Goal: Navigation & Orientation: Understand site structure

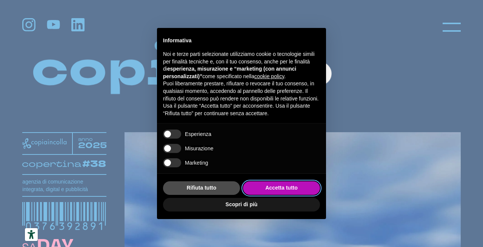
click at [285, 189] on button "Accetta tutto" at bounding box center [281, 188] width 77 height 14
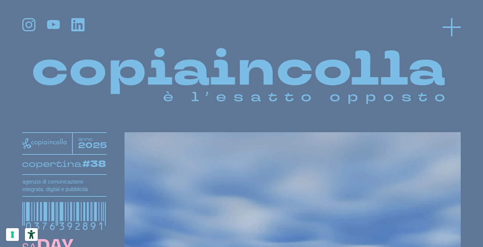
click at [453, 21] on icon at bounding box center [451, 27] width 18 height 18
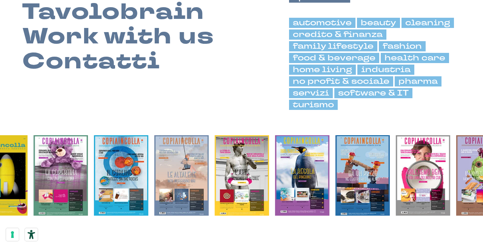
scroll to position [210, 0]
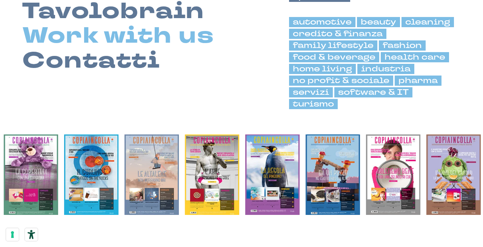
click at [141, 41] on link "Work with us" at bounding box center [118, 35] width 192 height 25
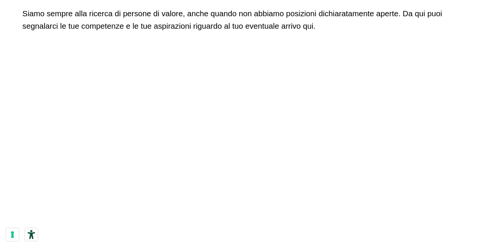
scroll to position [141, 0]
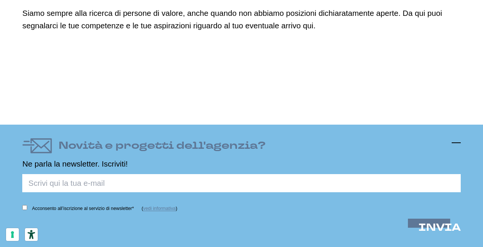
click at [458, 144] on icon at bounding box center [455, 142] width 9 height 9
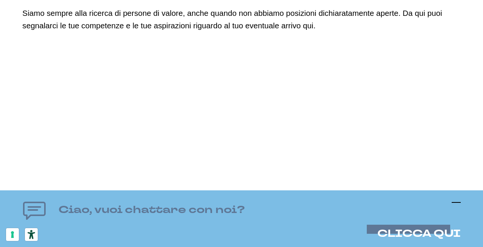
click at [454, 199] on icon at bounding box center [455, 202] width 9 height 9
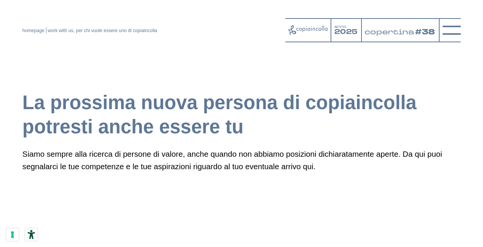
scroll to position [0, 0]
click at [453, 28] on icon at bounding box center [451, 30] width 18 height 18
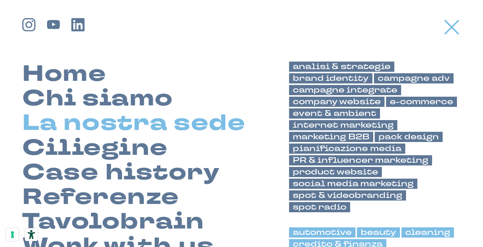
click at [78, 128] on link "La nostra sede" at bounding box center [133, 122] width 223 height 25
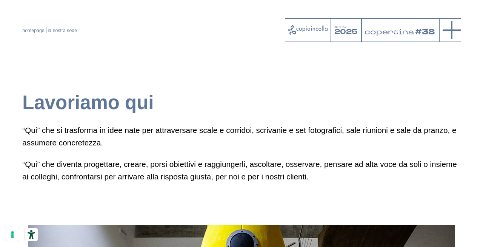
click at [457, 27] on icon at bounding box center [451, 30] width 18 height 18
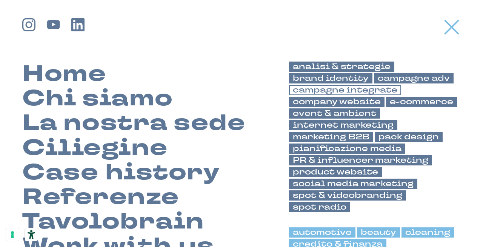
click at [343, 92] on link "campagne integrate" at bounding box center [345, 90] width 112 height 10
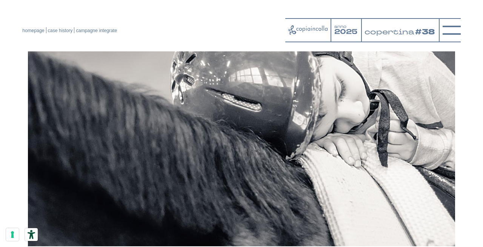
scroll to position [2130, 0]
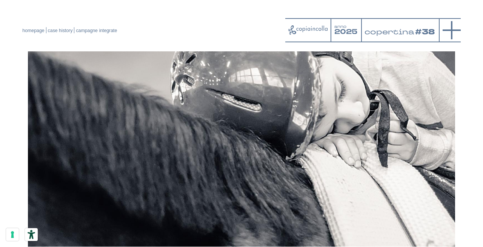
click at [444, 32] on icon at bounding box center [451, 30] width 18 height 18
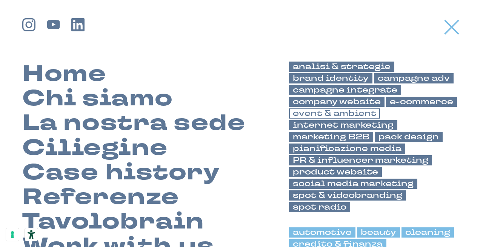
click at [334, 113] on link "event & ambient" at bounding box center [334, 113] width 91 height 10
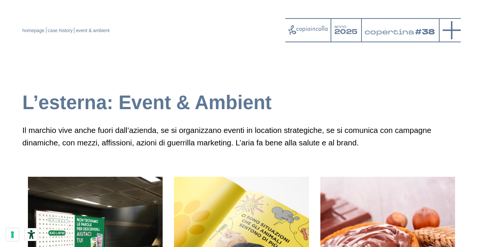
click at [450, 28] on icon at bounding box center [451, 30] width 18 height 18
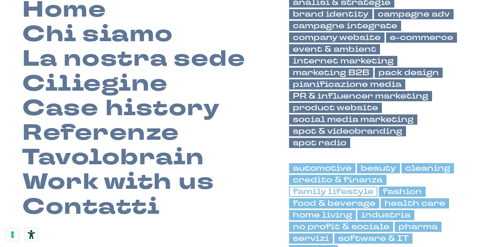
scroll to position [55, 0]
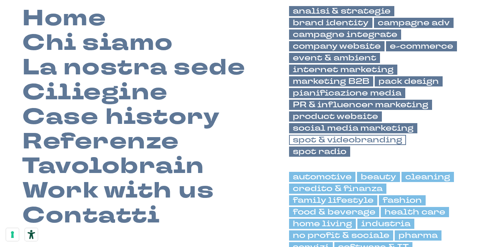
click at [337, 135] on link "spot & videobranding" at bounding box center [347, 140] width 117 height 10
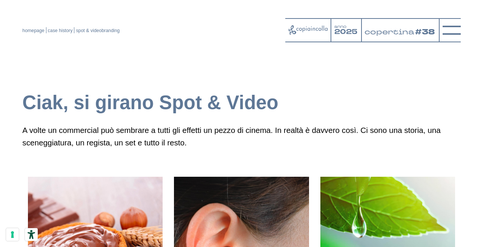
click at [26, 33] on div "homepage case history spot & videobranding anno 2025 copertina" at bounding box center [241, 30] width 438 height 24
click at [30, 30] on link "homepage" at bounding box center [33, 30] width 22 height 5
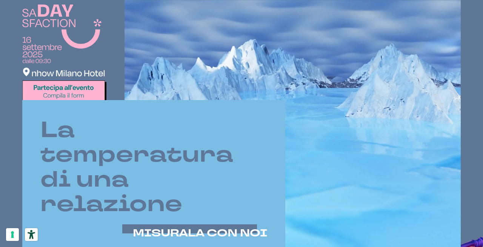
scroll to position [235, 0]
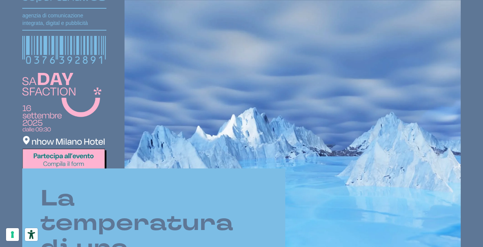
click at [86, 171] on div "La temperatura di una relazione MISURALA CON NOI" at bounding box center [153, 246] width 263 height 157
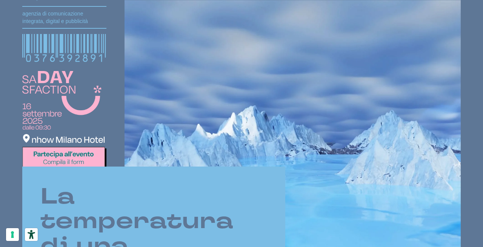
scroll to position [168, 0]
click at [75, 160] on img at bounding box center [64, 120] width 84 height 99
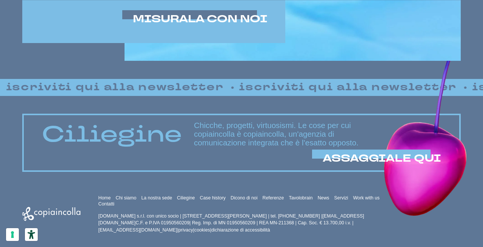
scroll to position [451, 0]
